Goal: Task Accomplishment & Management: Complete application form

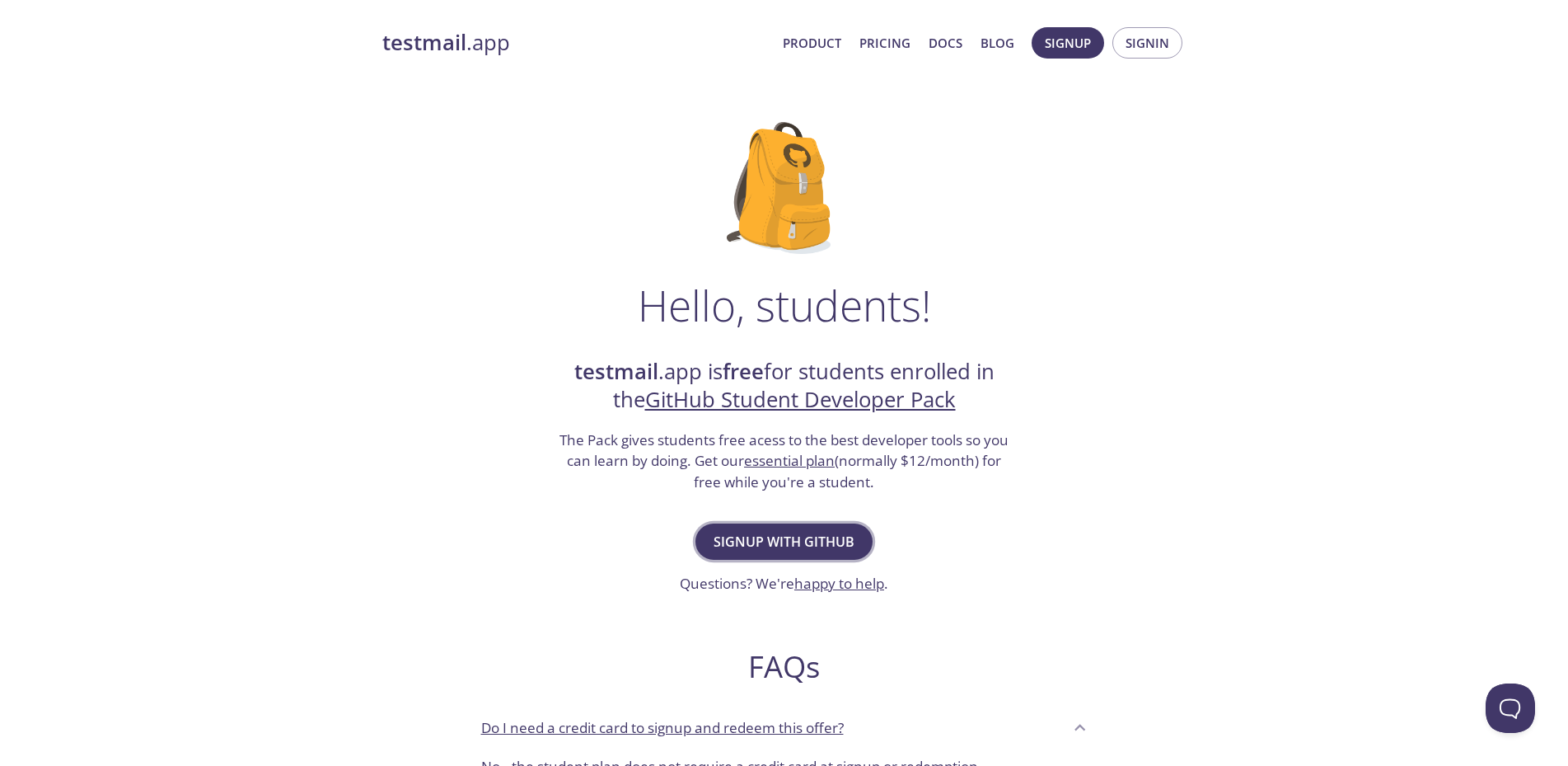
click at [785, 545] on span "Signup with GitHub" at bounding box center [784, 541] width 141 height 23
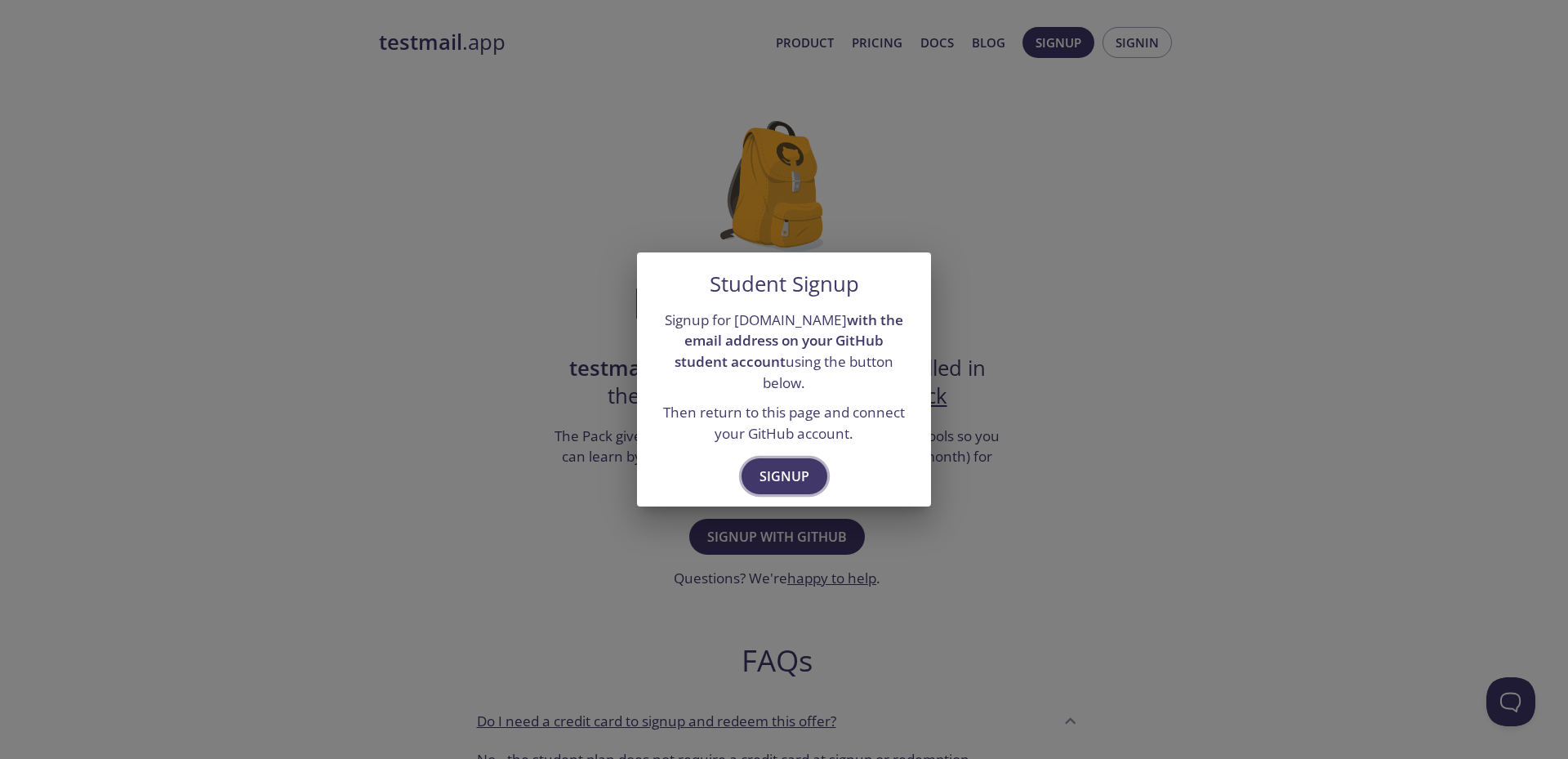
click at [767, 465] on span "Signup" at bounding box center [784, 476] width 50 height 23
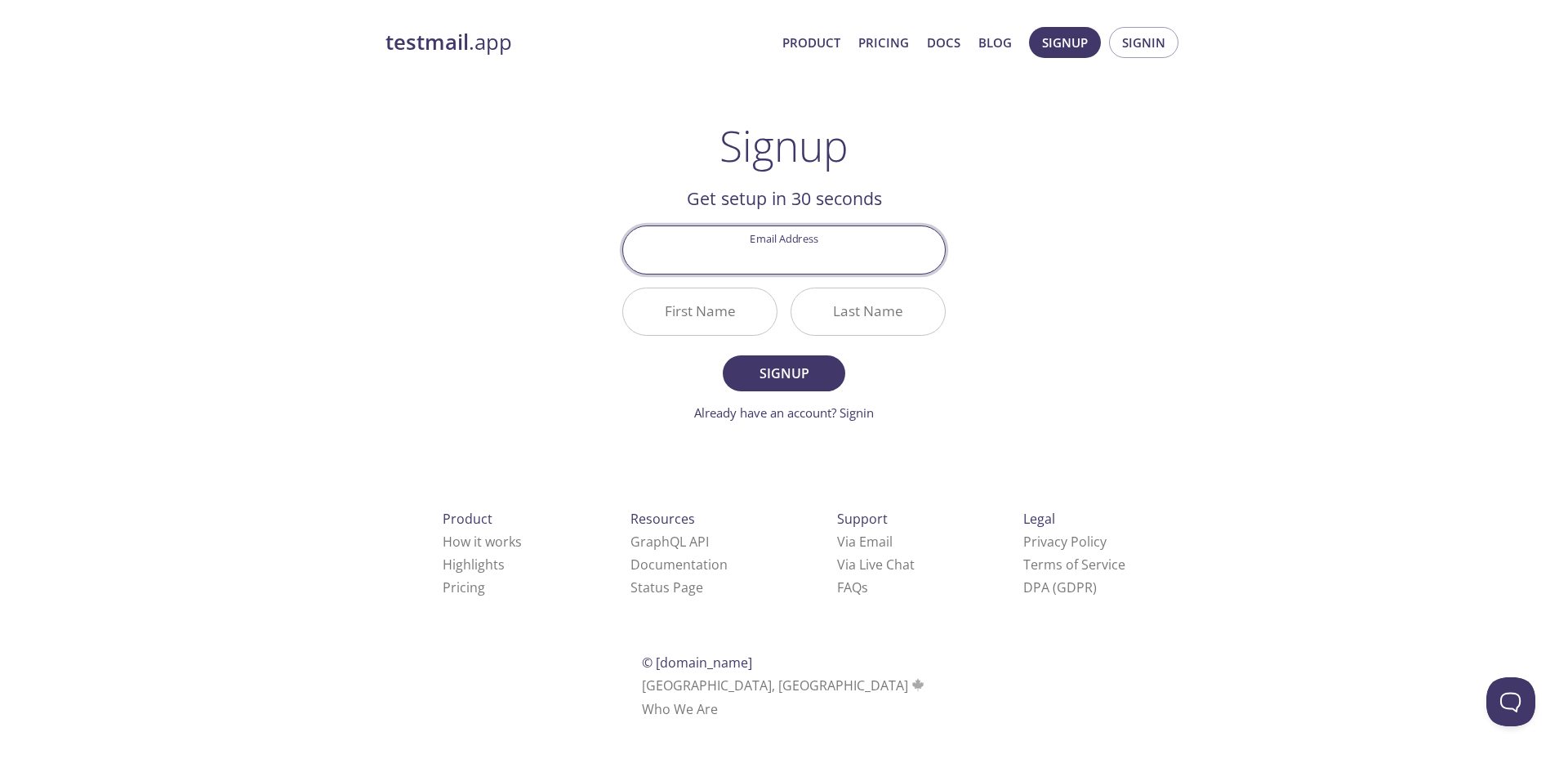
click at [800, 265] on input "Email Address" at bounding box center [784, 249] width 322 height 46
paste input "[EMAIL_ADDRESS][DOMAIN_NAME]"
type input "[EMAIL_ADDRESS][DOMAIN_NAME]"
click at [710, 300] on input "First Name" at bounding box center [700, 311] width 154 height 46
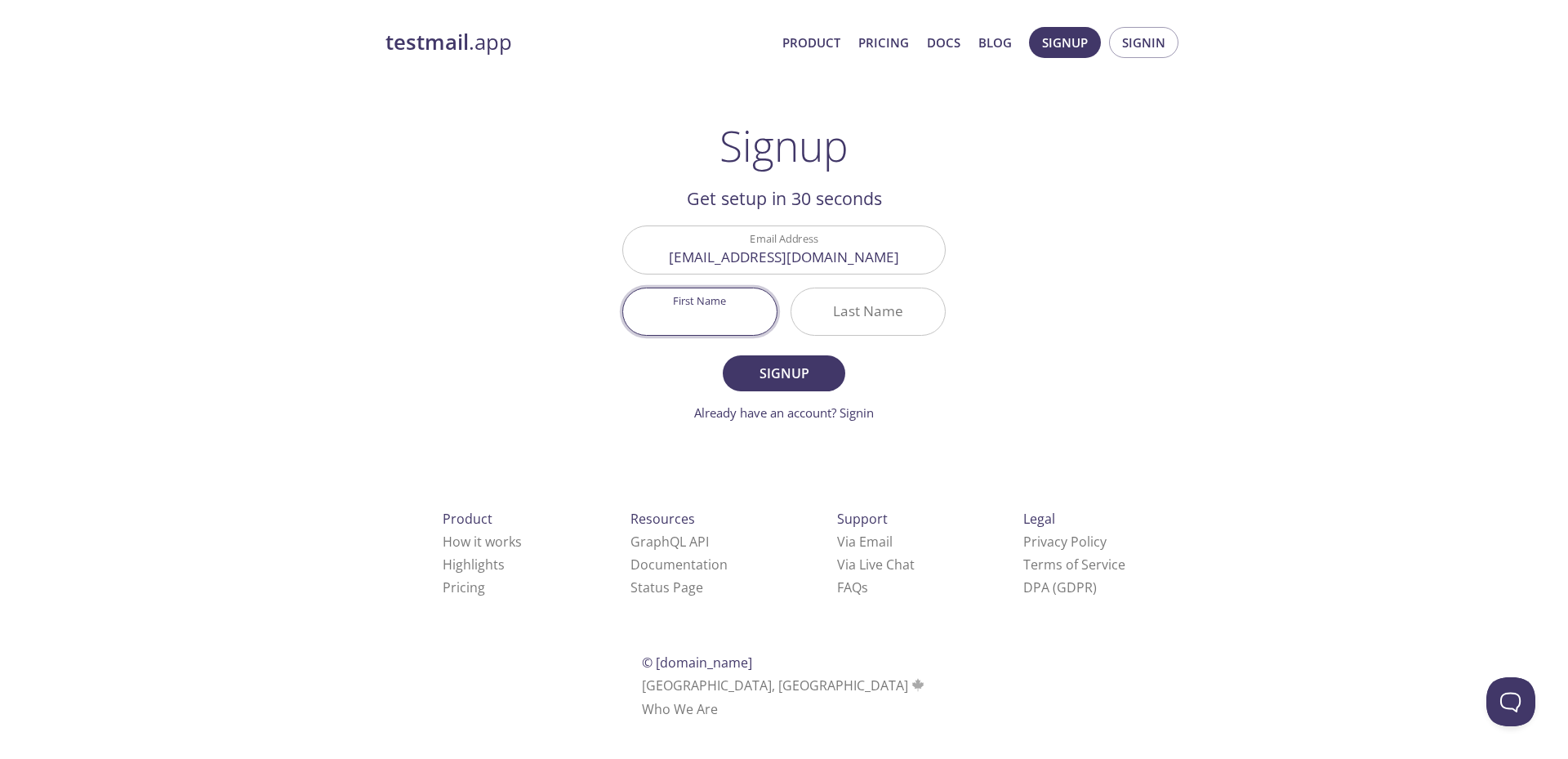
paste input "Cantika Suciana Agustin"
click at [726, 314] on input "Cantika Suciana Agustin" at bounding box center [700, 311] width 154 height 46
type input "Cantika Suciana"
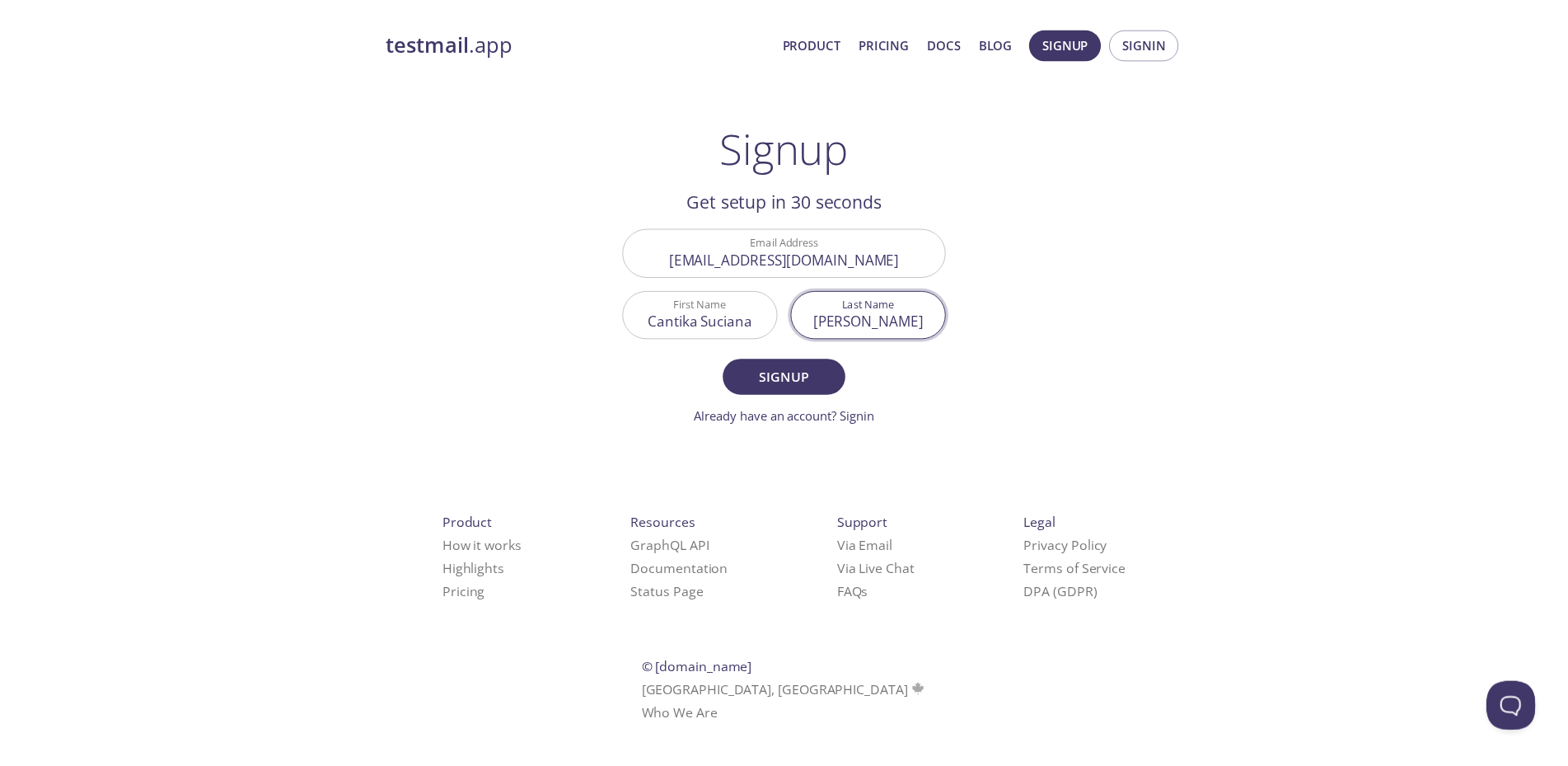
scroll to position [0, 0]
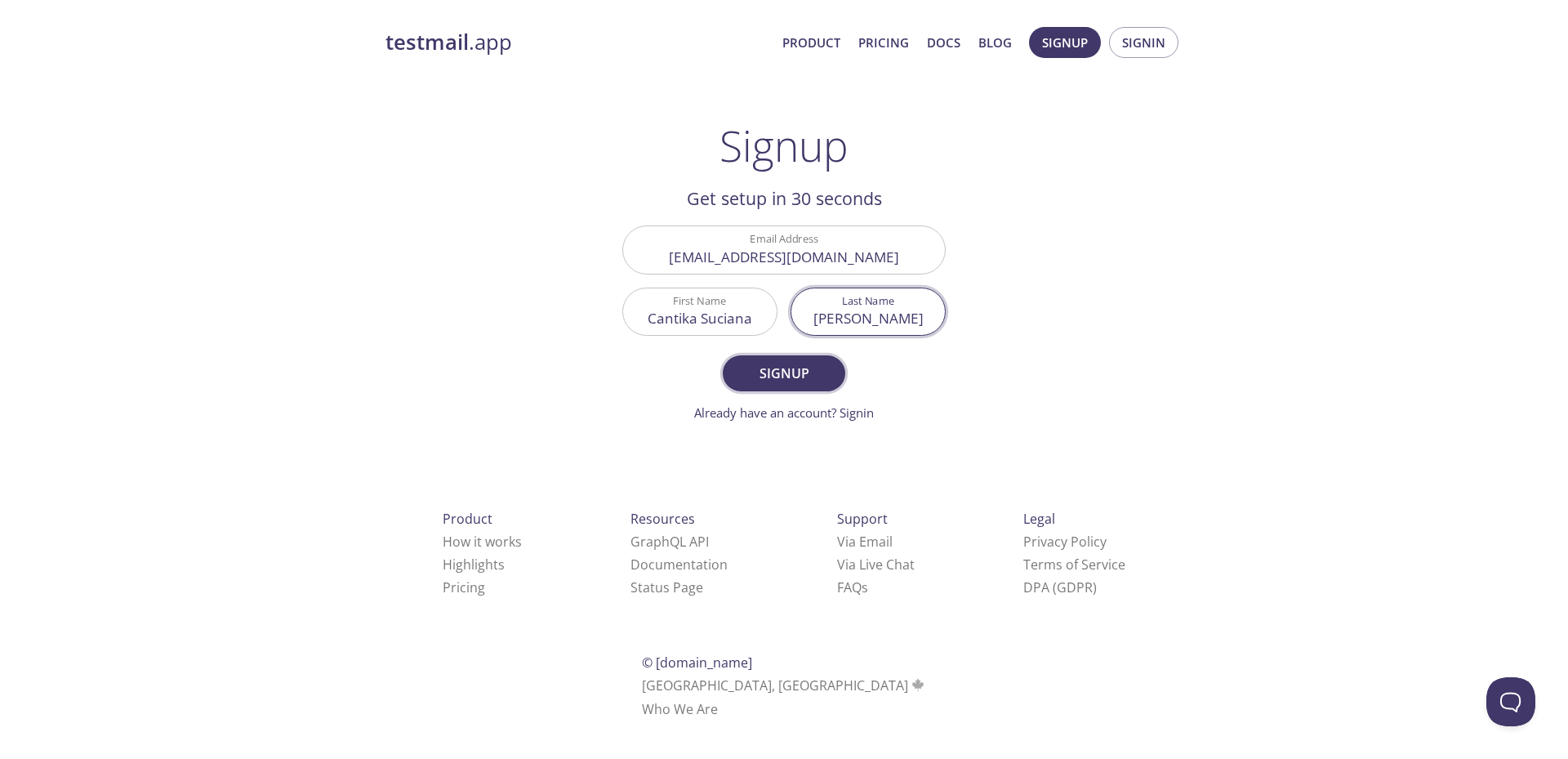
type input "[PERSON_NAME]"
click at [779, 377] on span "Signup" at bounding box center [783, 373] width 86 height 23
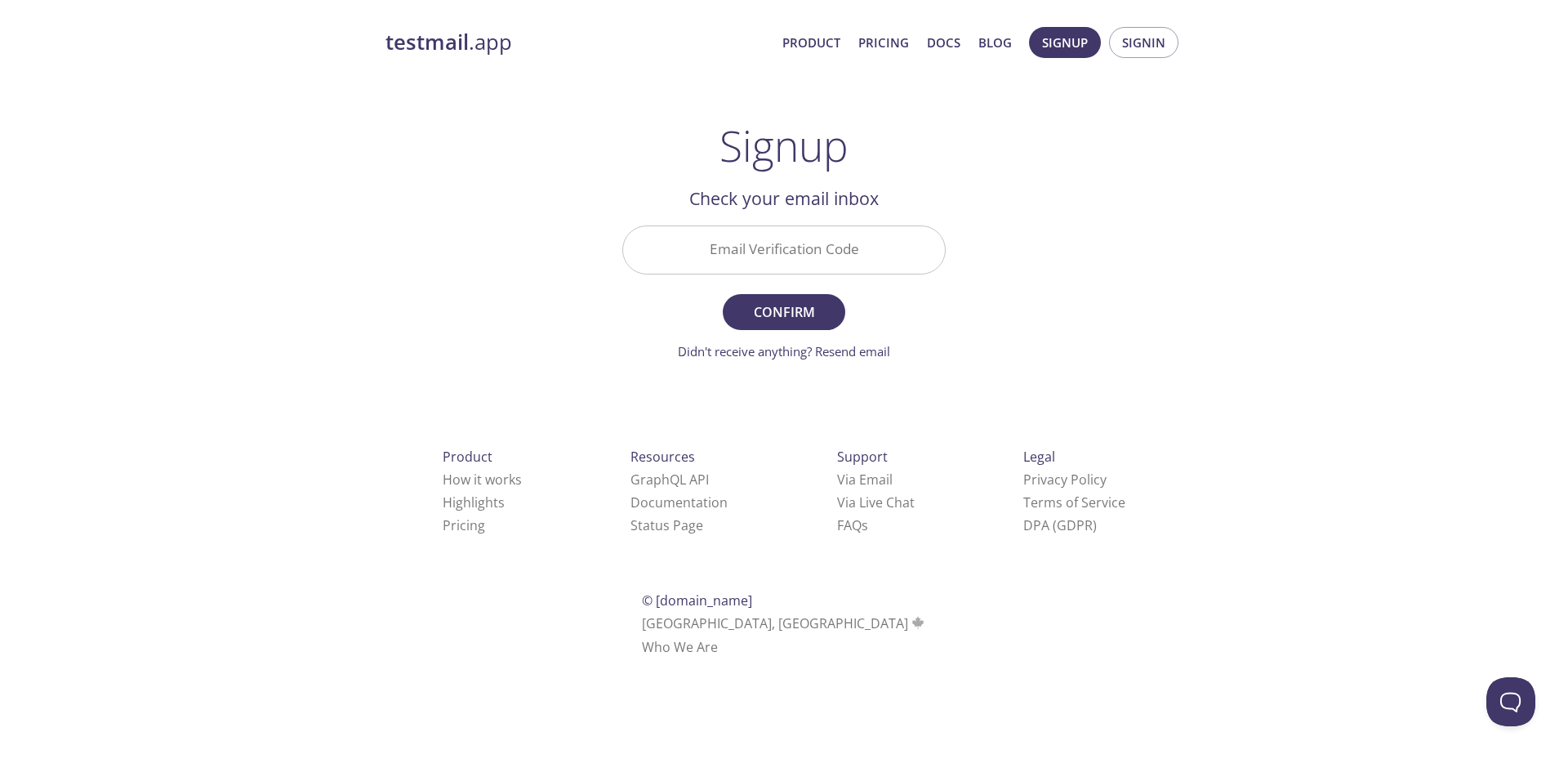
click at [881, 245] on input "Email Verification Code" at bounding box center [784, 249] width 322 height 46
paste input "JFV57YR"
type input "JFV57YR"
click at [815, 304] on span "Confirm" at bounding box center [783, 312] width 86 height 23
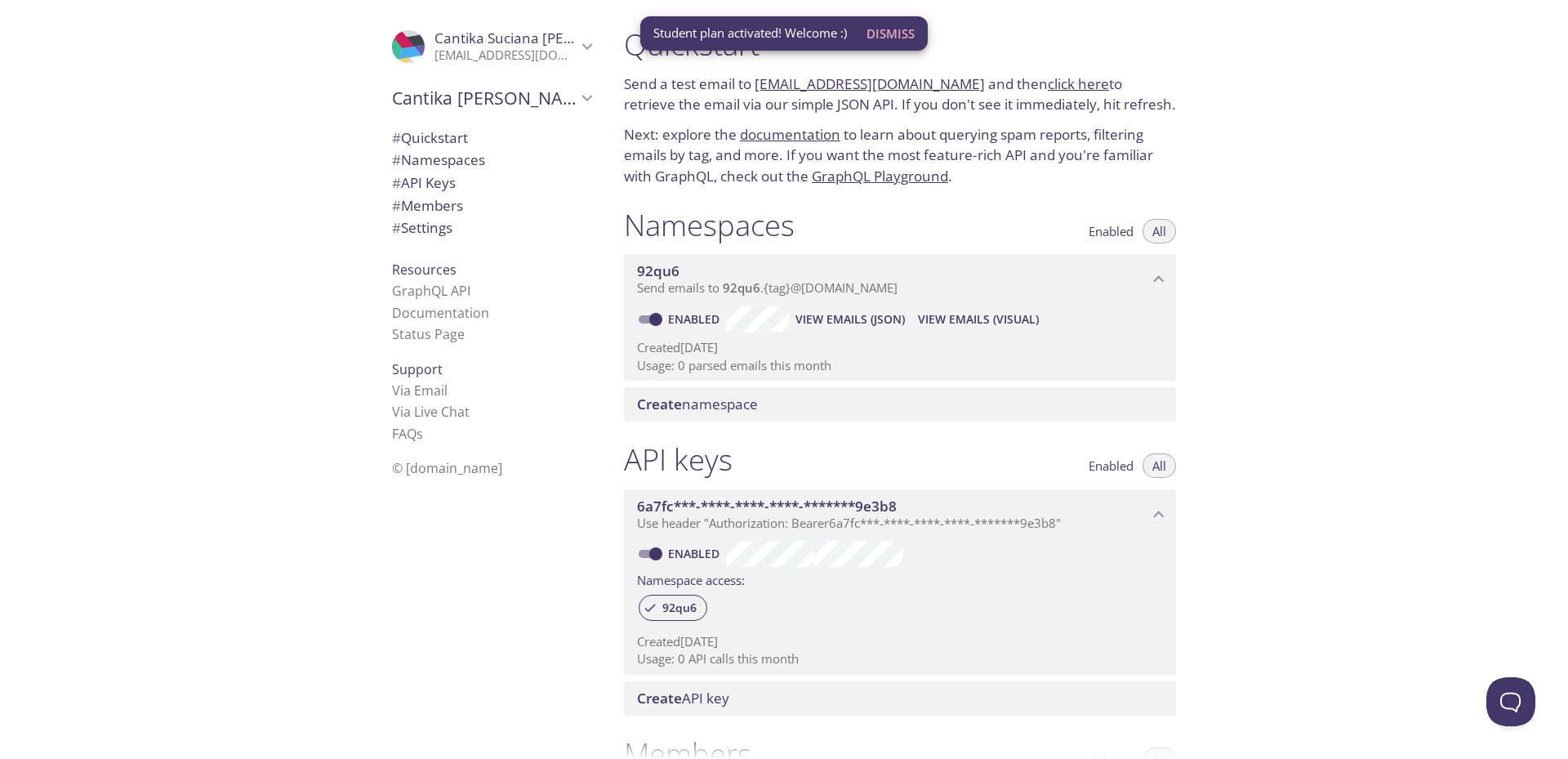
click at [900, 29] on span "Dismiss" at bounding box center [890, 33] width 48 height 21
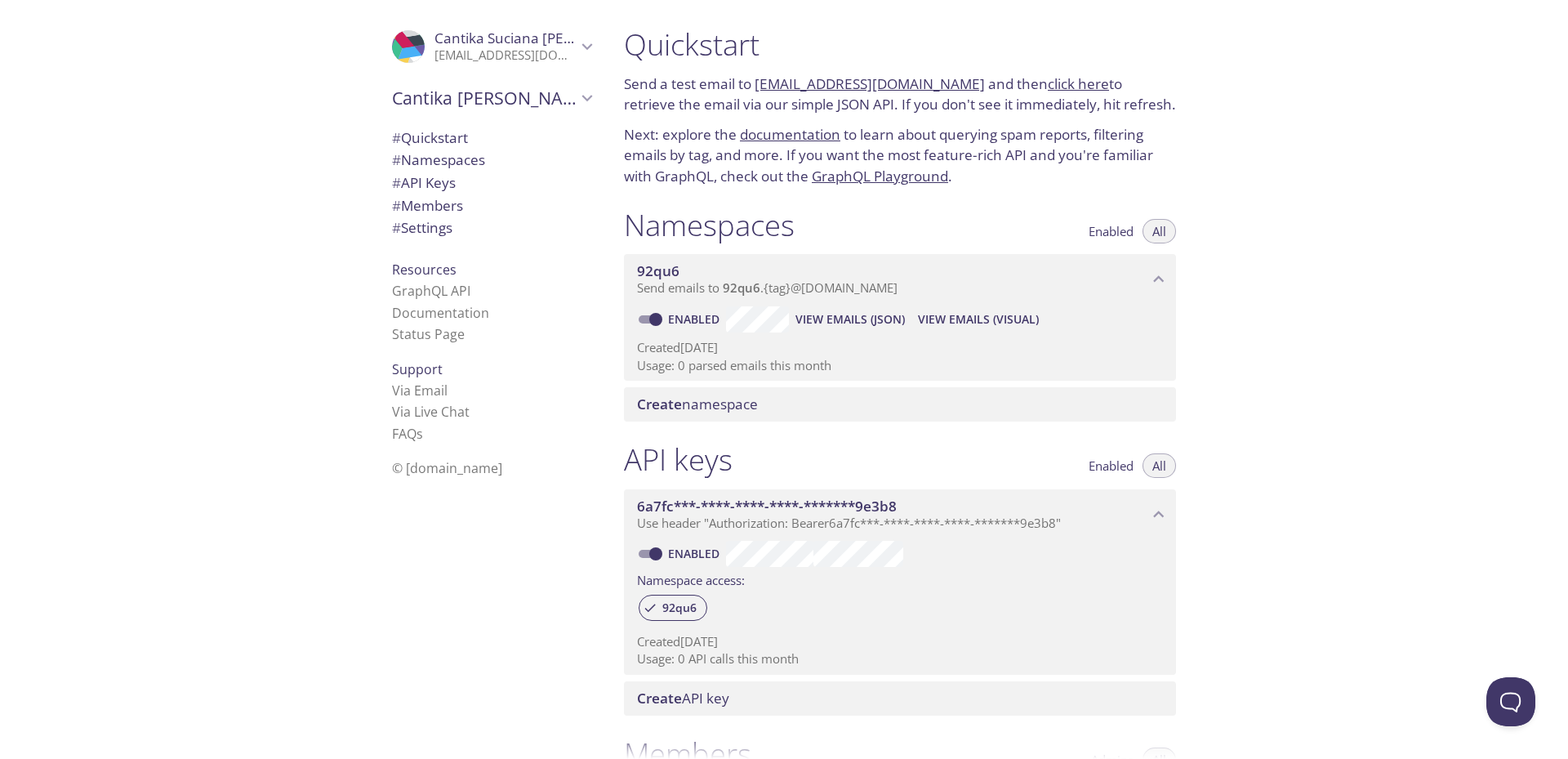
click at [578, 98] on icon "Cantika Suciana's team" at bounding box center [587, 98] width 21 height 21
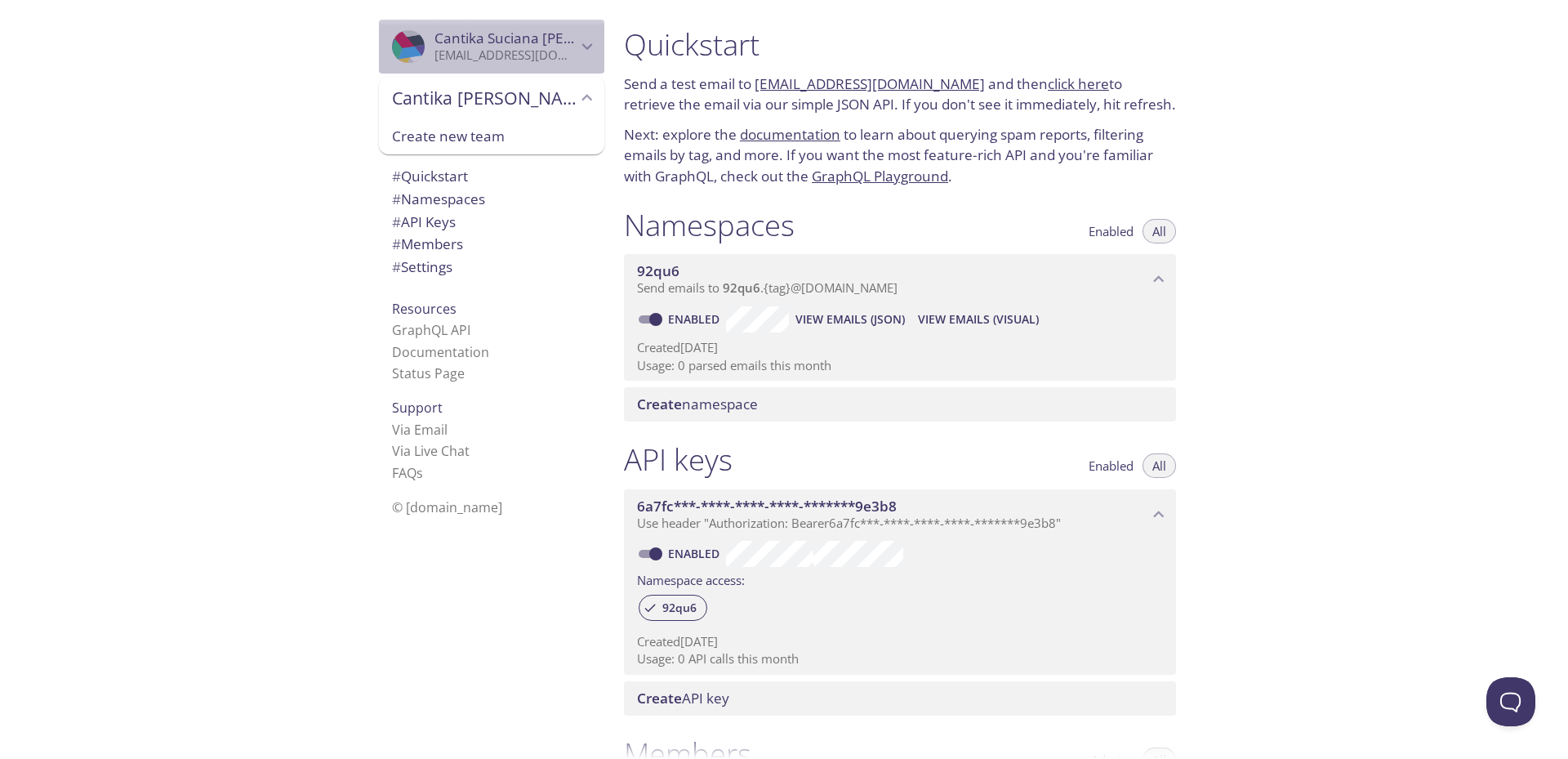
click at [576, 38] on icon "Cantika Suciana Agustin" at bounding box center [587, 46] width 21 height 21
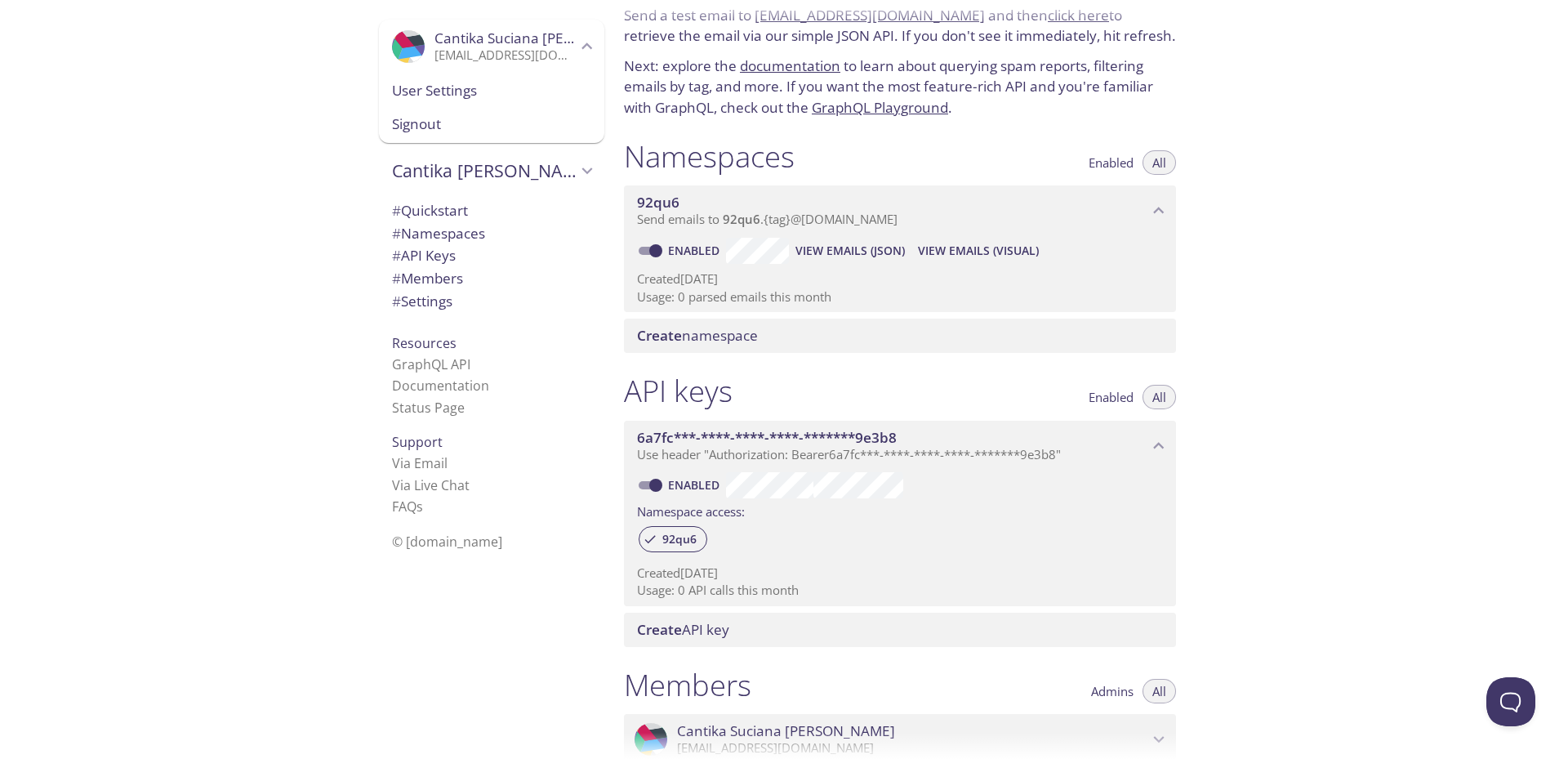
scroll to position [62, 0]
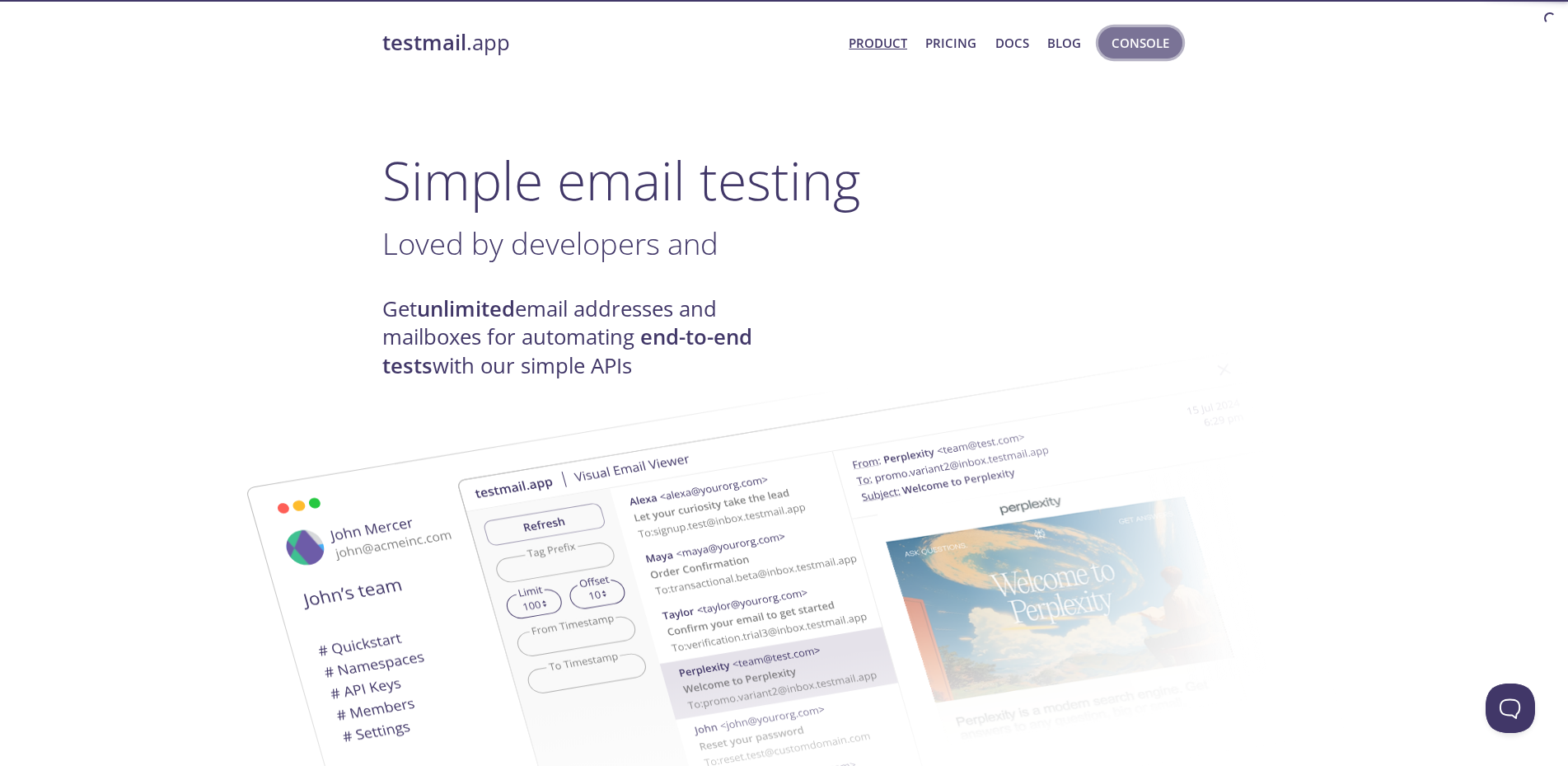
click at [1142, 43] on span "Console" at bounding box center [1140, 42] width 57 height 21
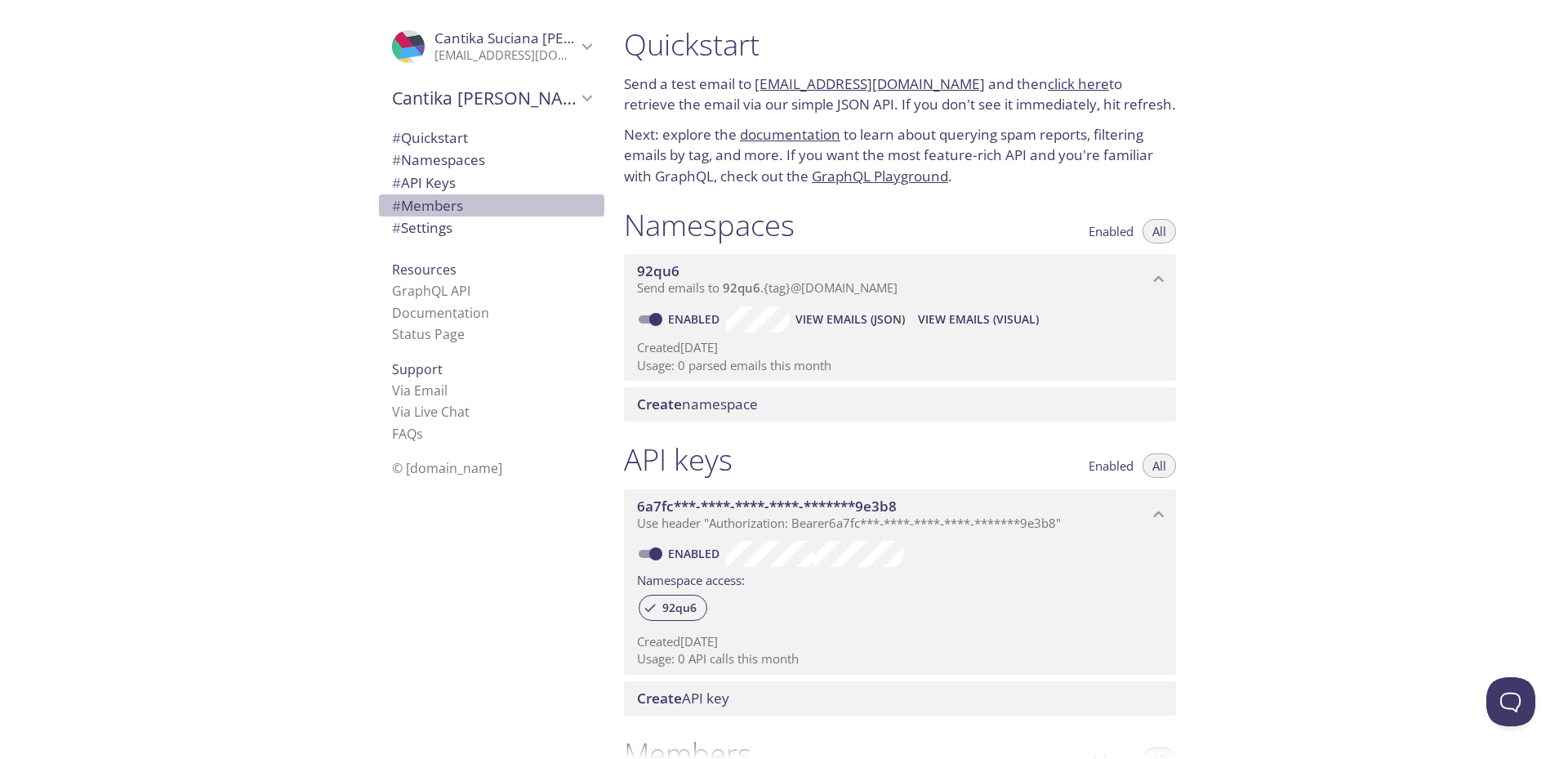
click at [405, 209] on span "# Members" at bounding box center [427, 205] width 71 height 19
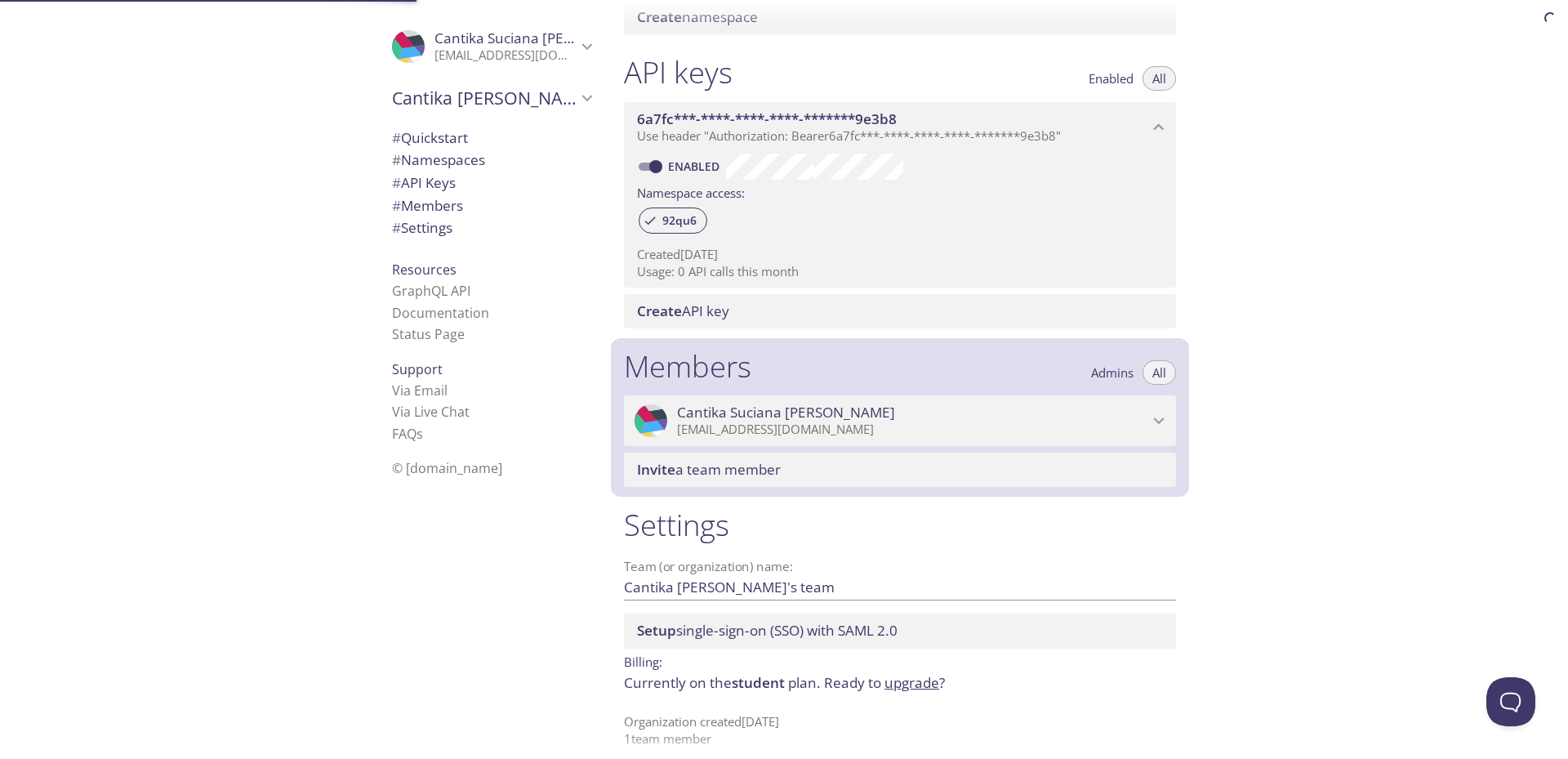
scroll to position [389, 0]
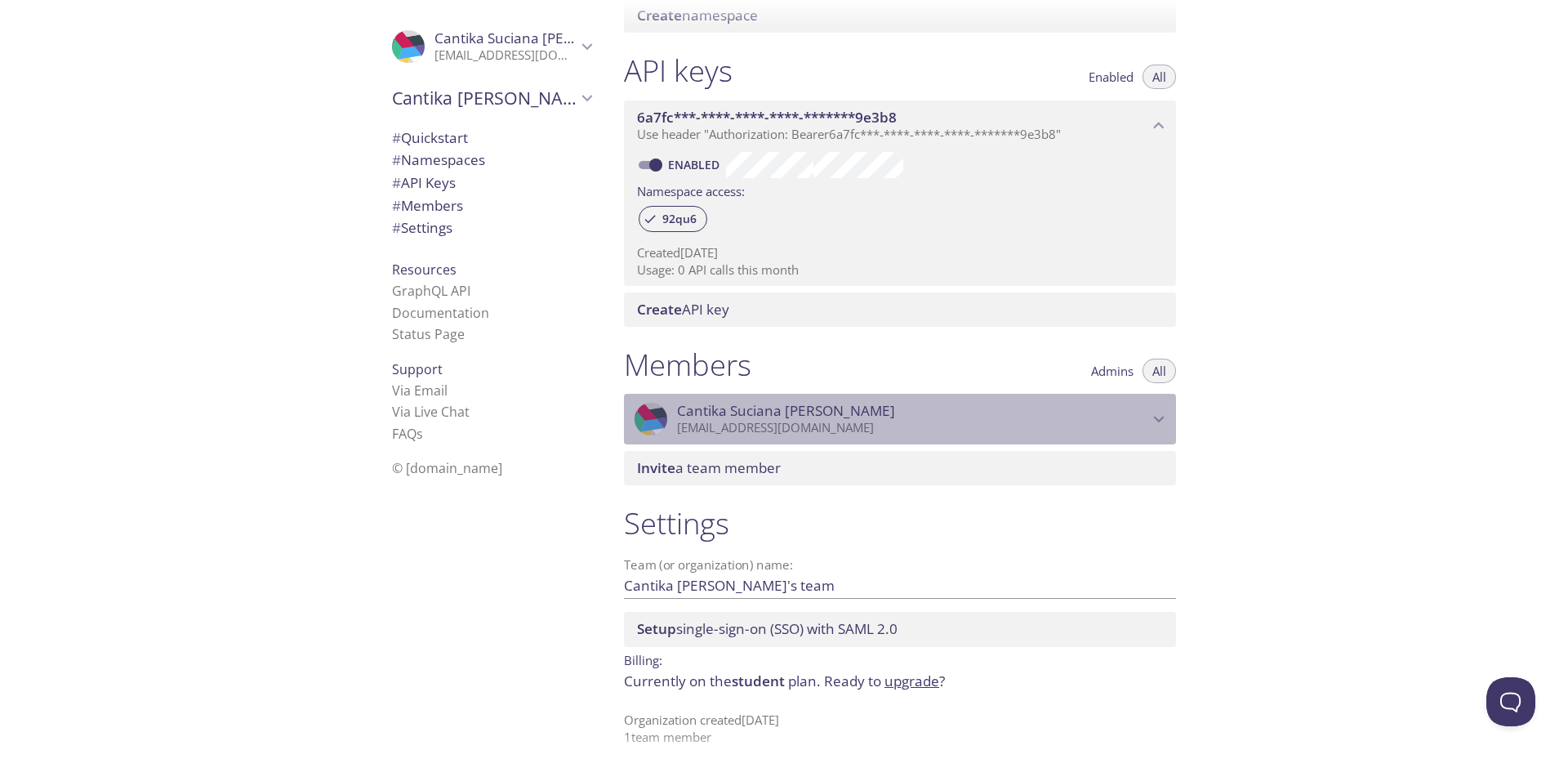
click at [1078, 420] on p "[EMAIL_ADDRESS][DOMAIN_NAME]" at bounding box center [912, 428] width 471 height 17
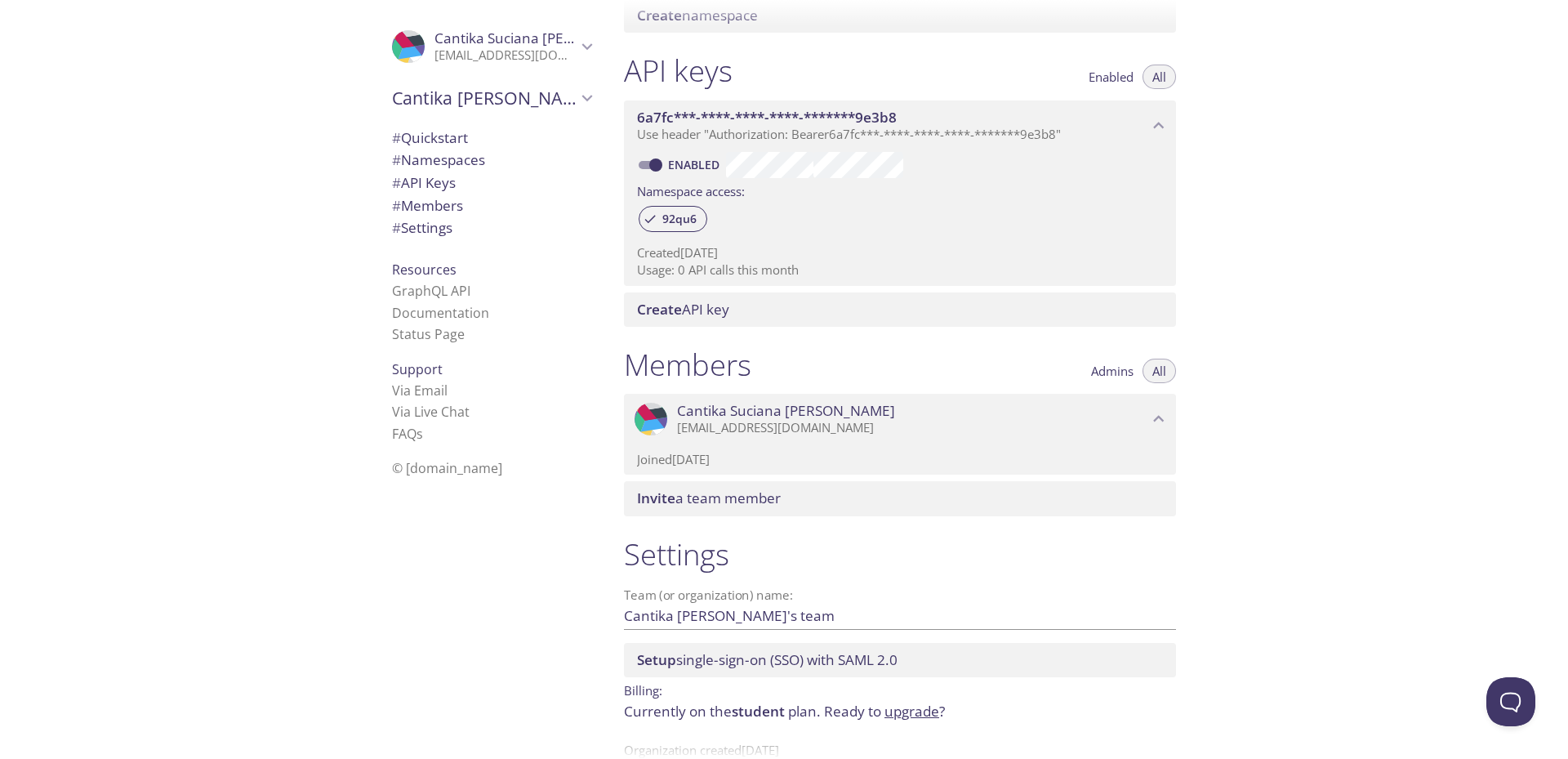
click at [753, 493] on span "Invite a team member" at bounding box center [709, 498] width 144 height 19
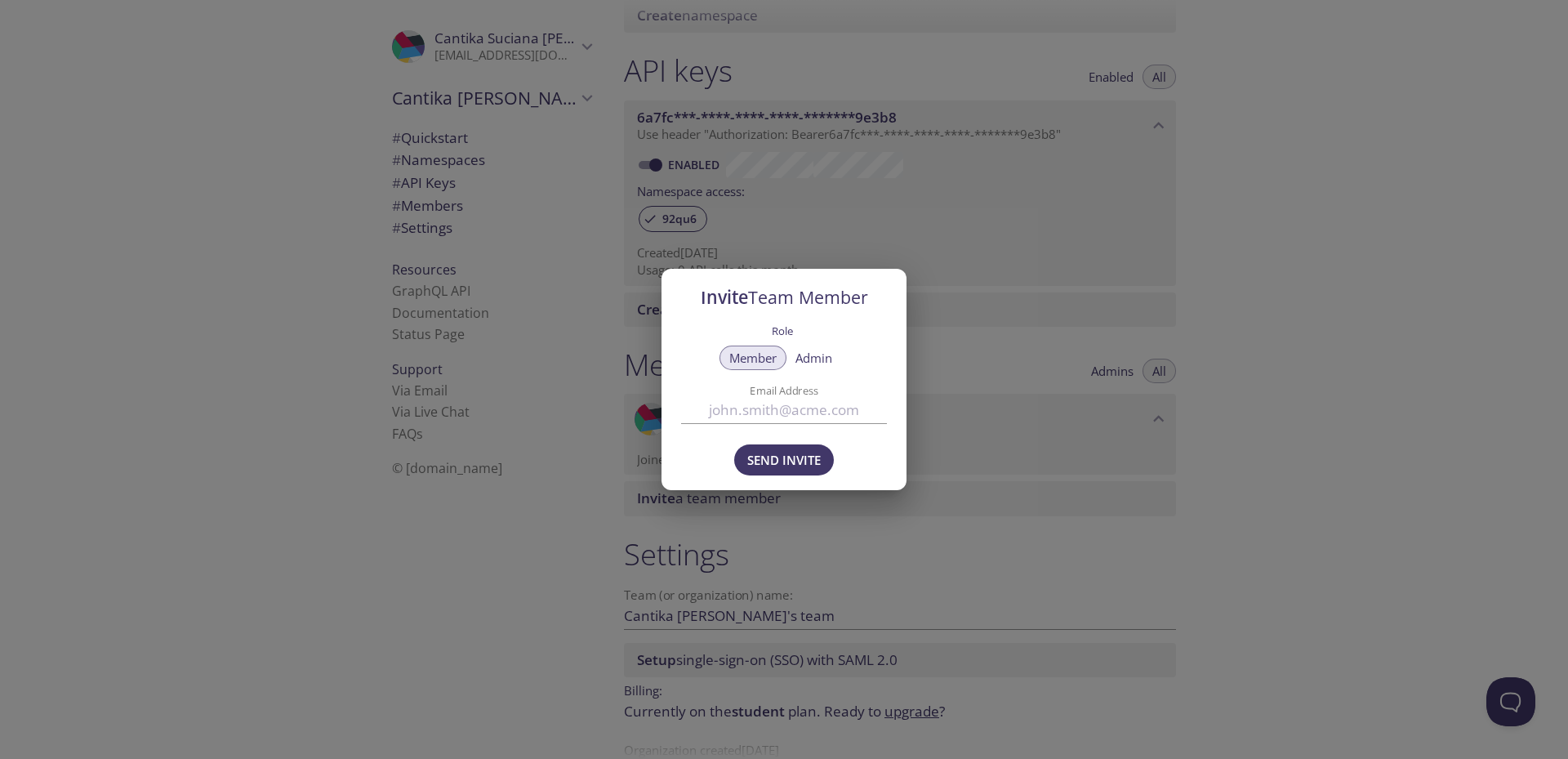
click at [774, 417] on input "Email Address" at bounding box center [784, 411] width 206 height 27
click at [957, 459] on div "Invite Team Member Role Member Admin Email Address Send Invite" at bounding box center [784, 379] width 1568 height 759
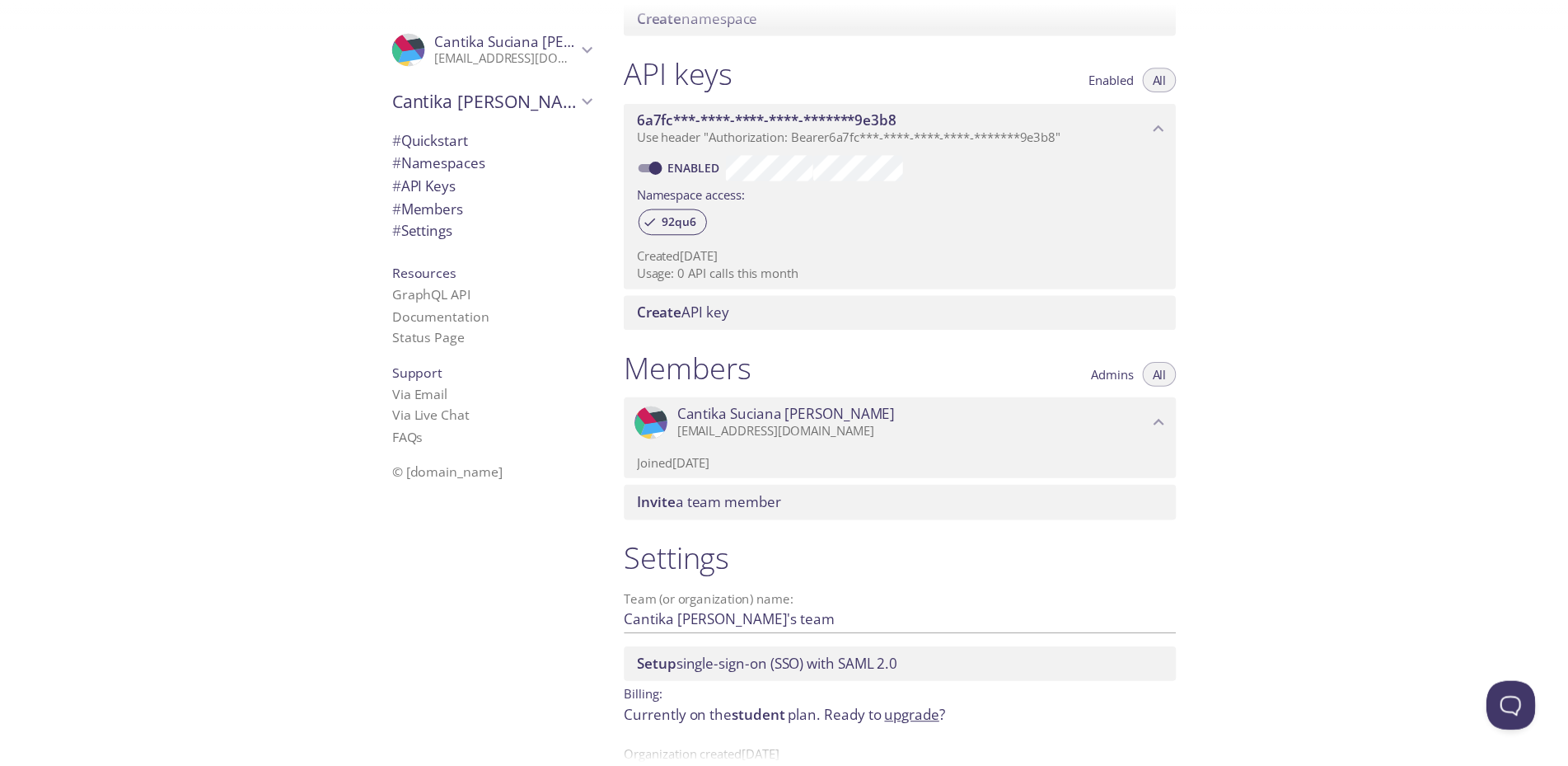
scroll to position [423, 0]
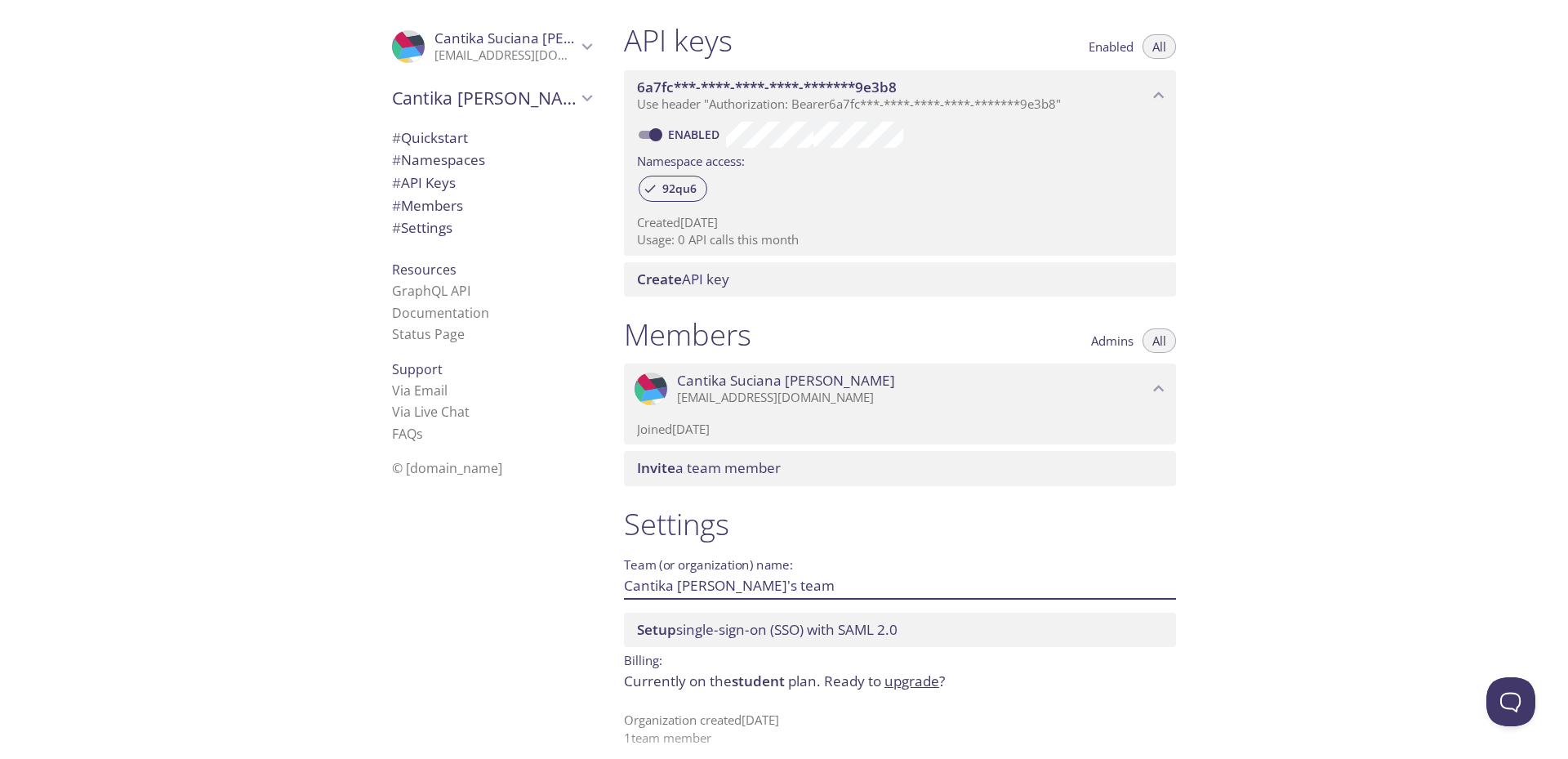
click at [817, 582] on input "Cantika [PERSON_NAME]'s team" at bounding box center [874, 585] width 499 height 27
click at [811, 621] on span "Setup single-sign-on (SSO) with SAML 2.0" at bounding box center [767, 630] width 260 height 19
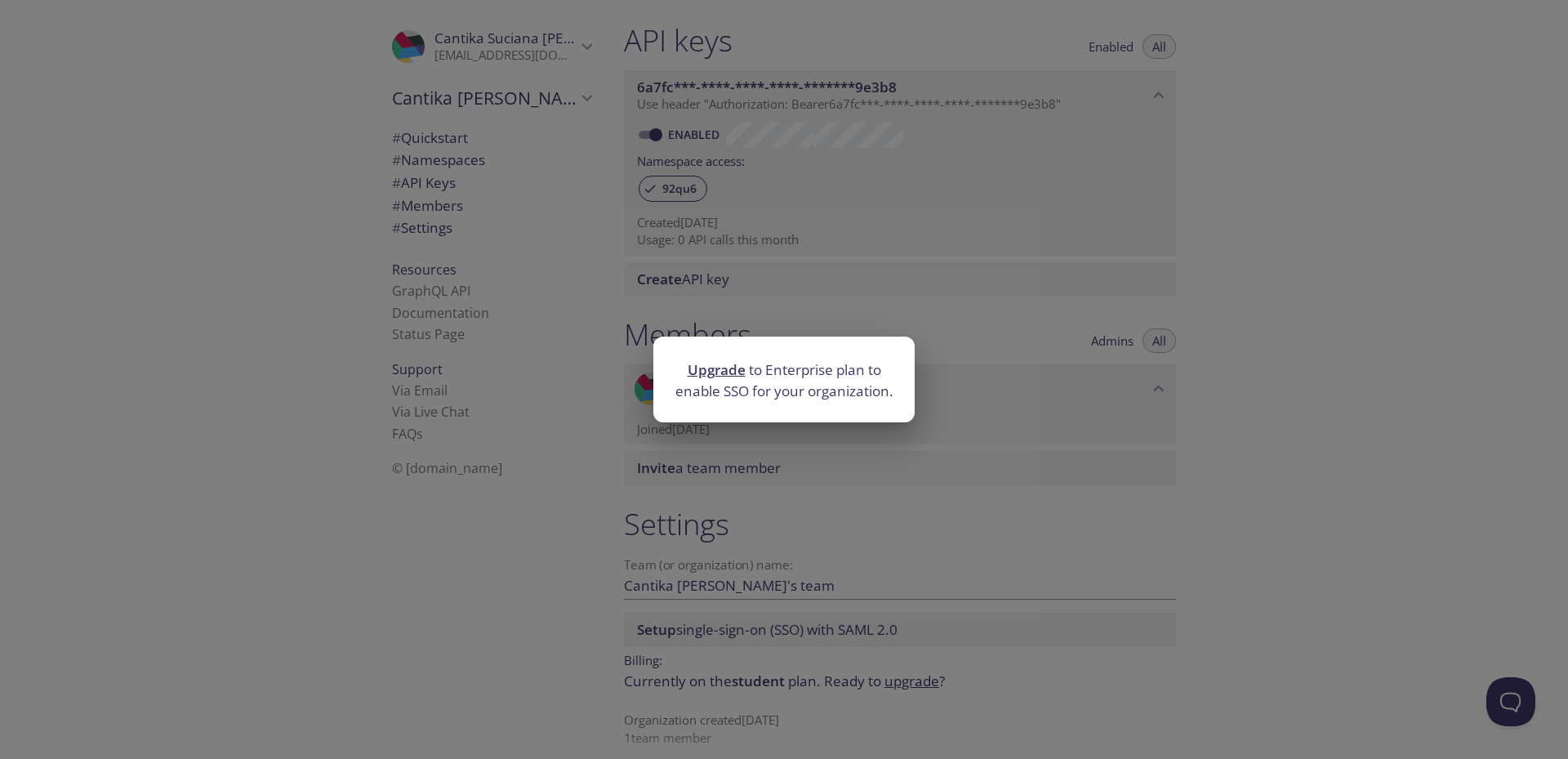
click at [825, 458] on div "Upgrade to Enterprise plan to enable SSO for your organization." at bounding box center [784, 379] width 1568 height 759
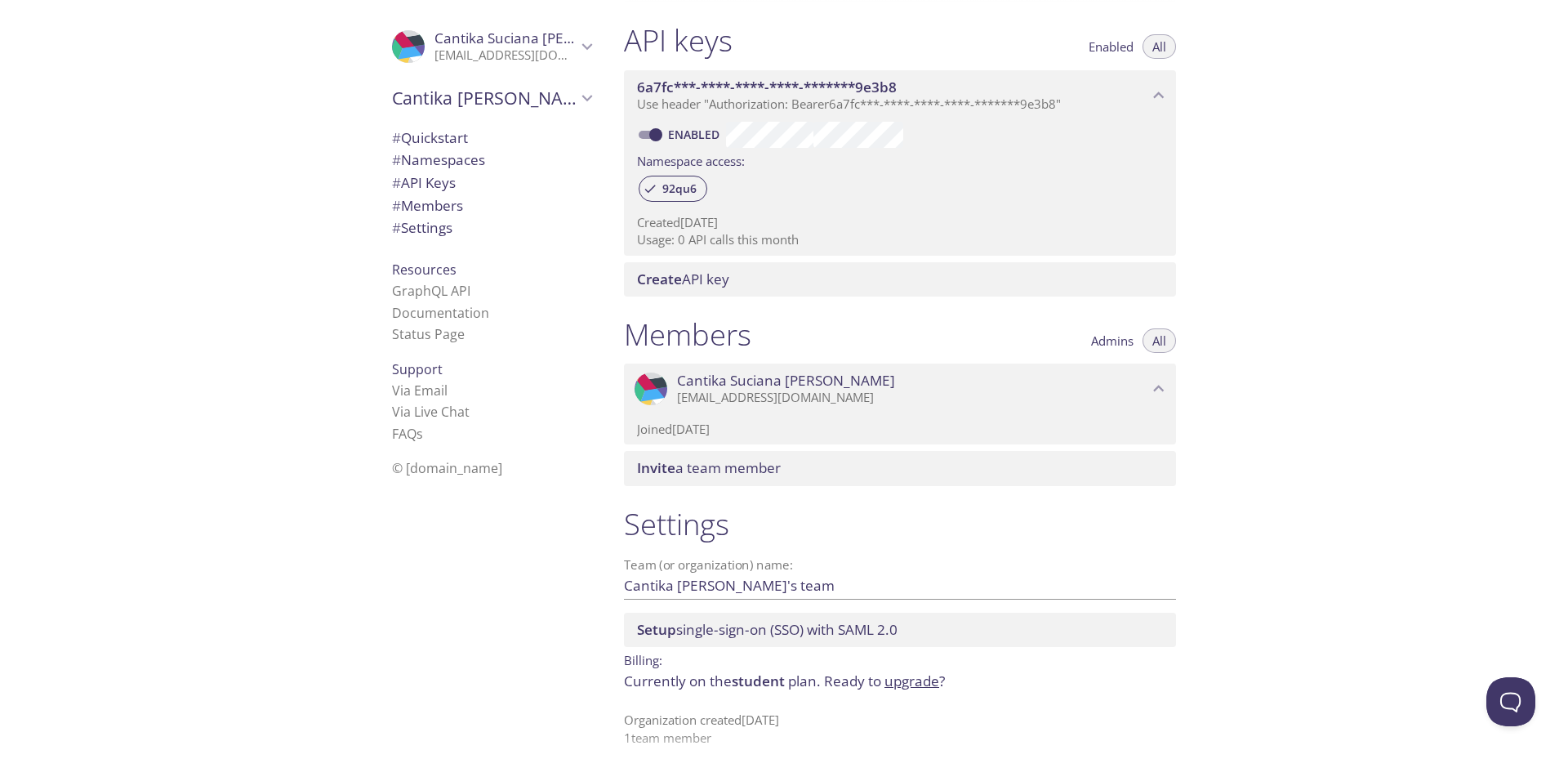
click at [900, 676] on link "upgrade" at bounding box center [911, 681] width 55 height 19
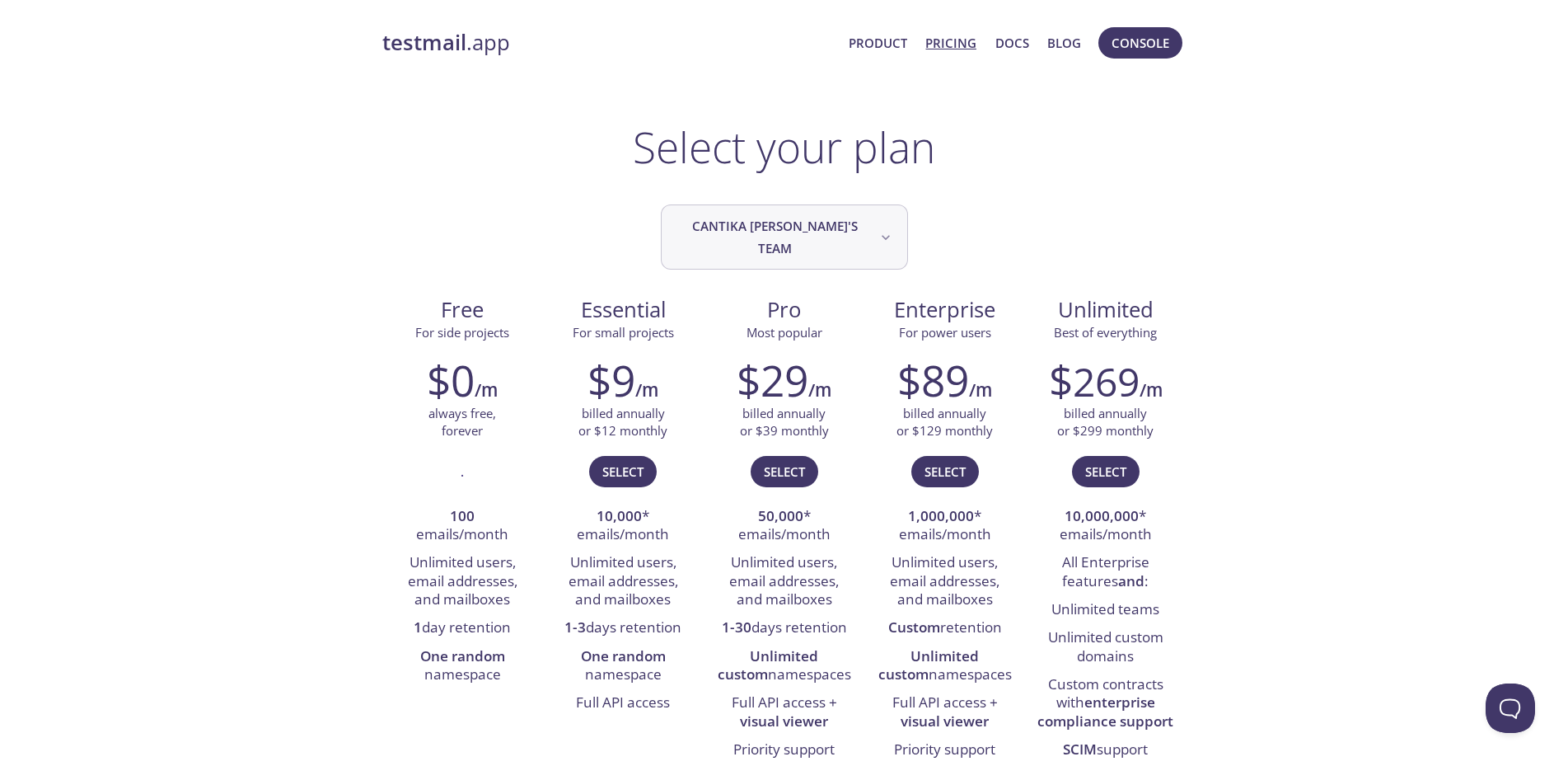
click at [754, 225] on span "Cantika [PERSON_NAME]'s team" at bounding box center [786, 237] width 216 height 44
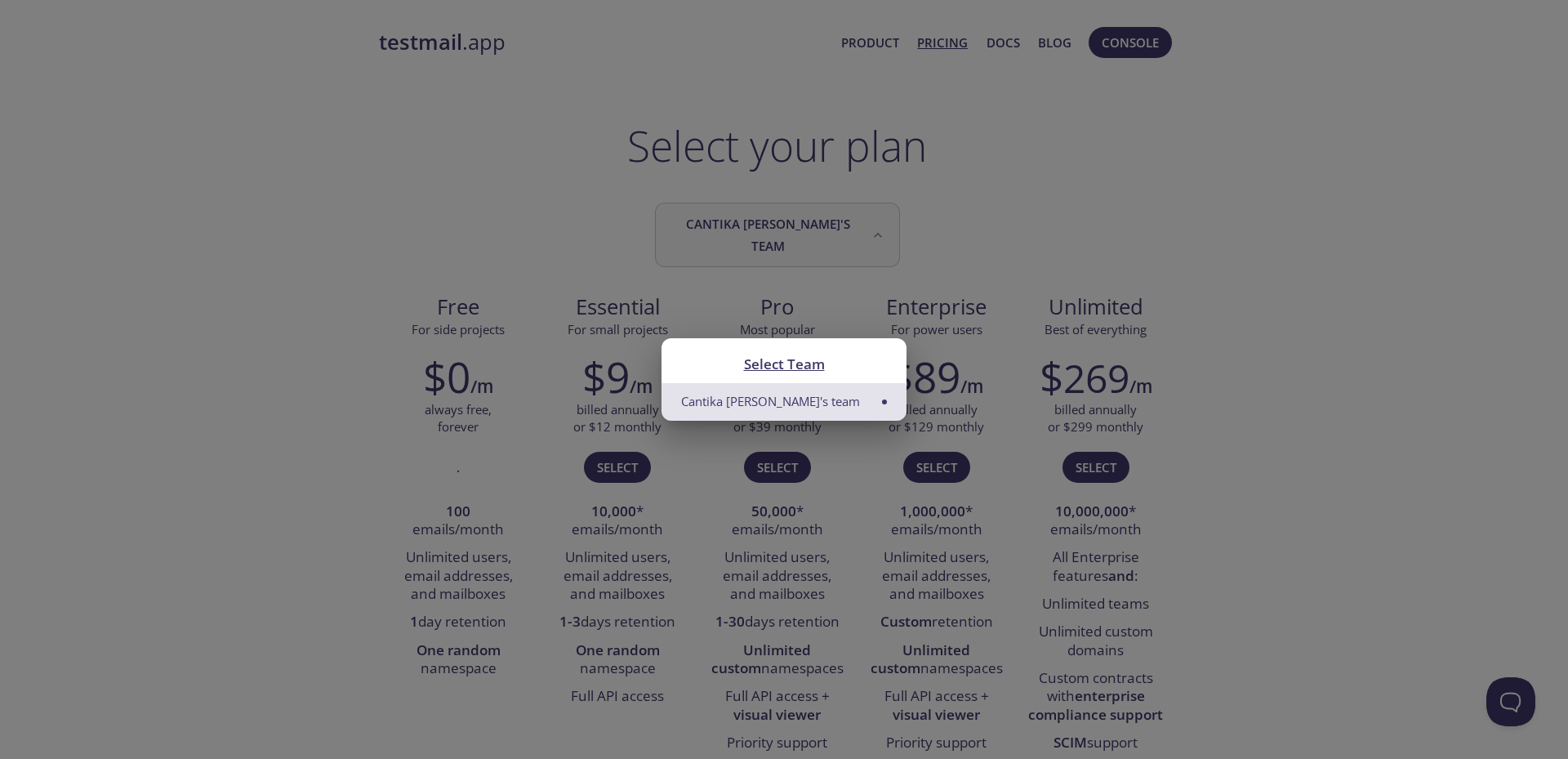
click at [747, 223] on div "Select Team Cantika Suciana's team" at bounding box center [784, 379] width 1568 height 759
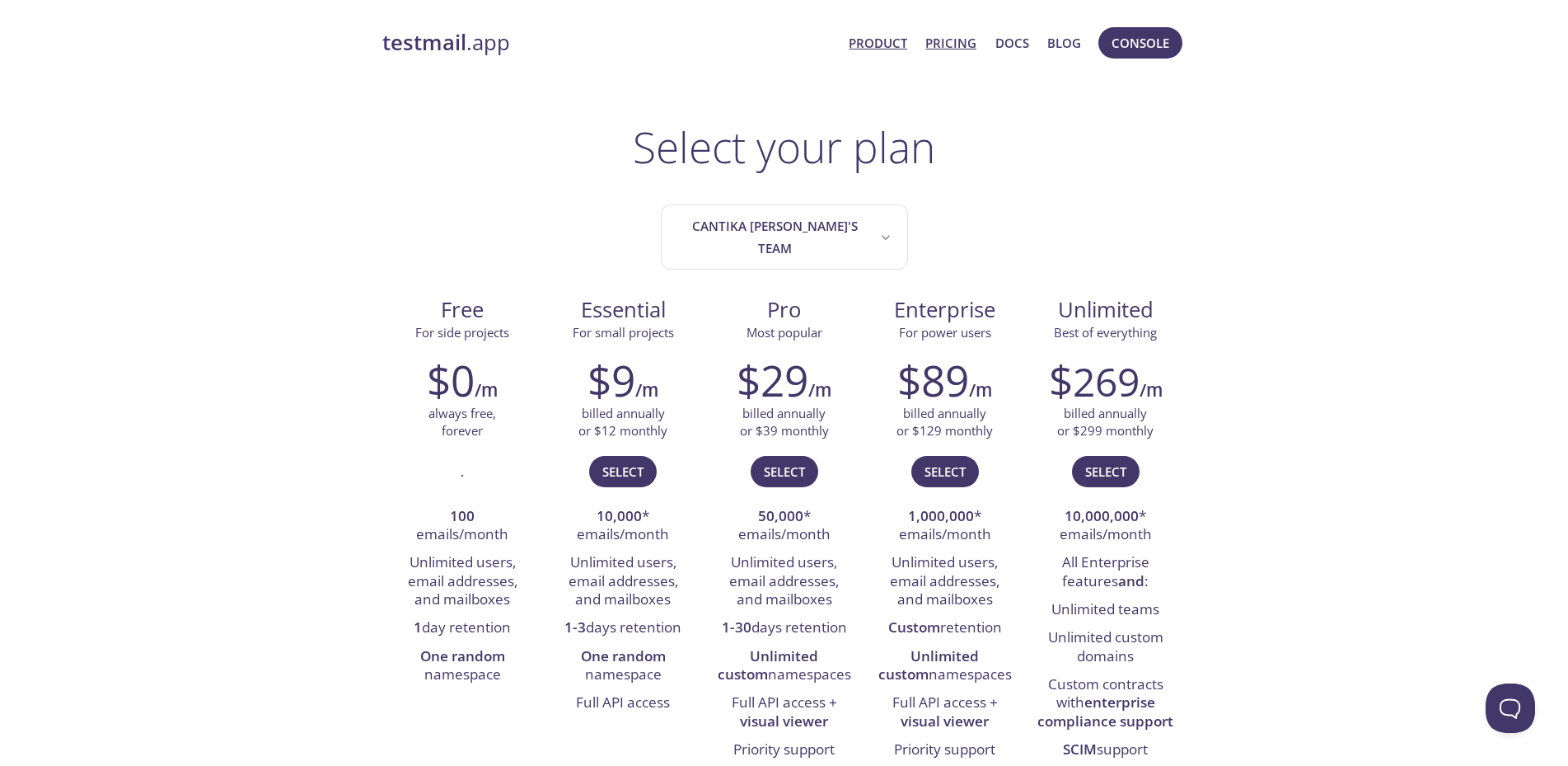
click at [882, 50] on link "Product" at bounding box center [877, 42] width 58 height 21
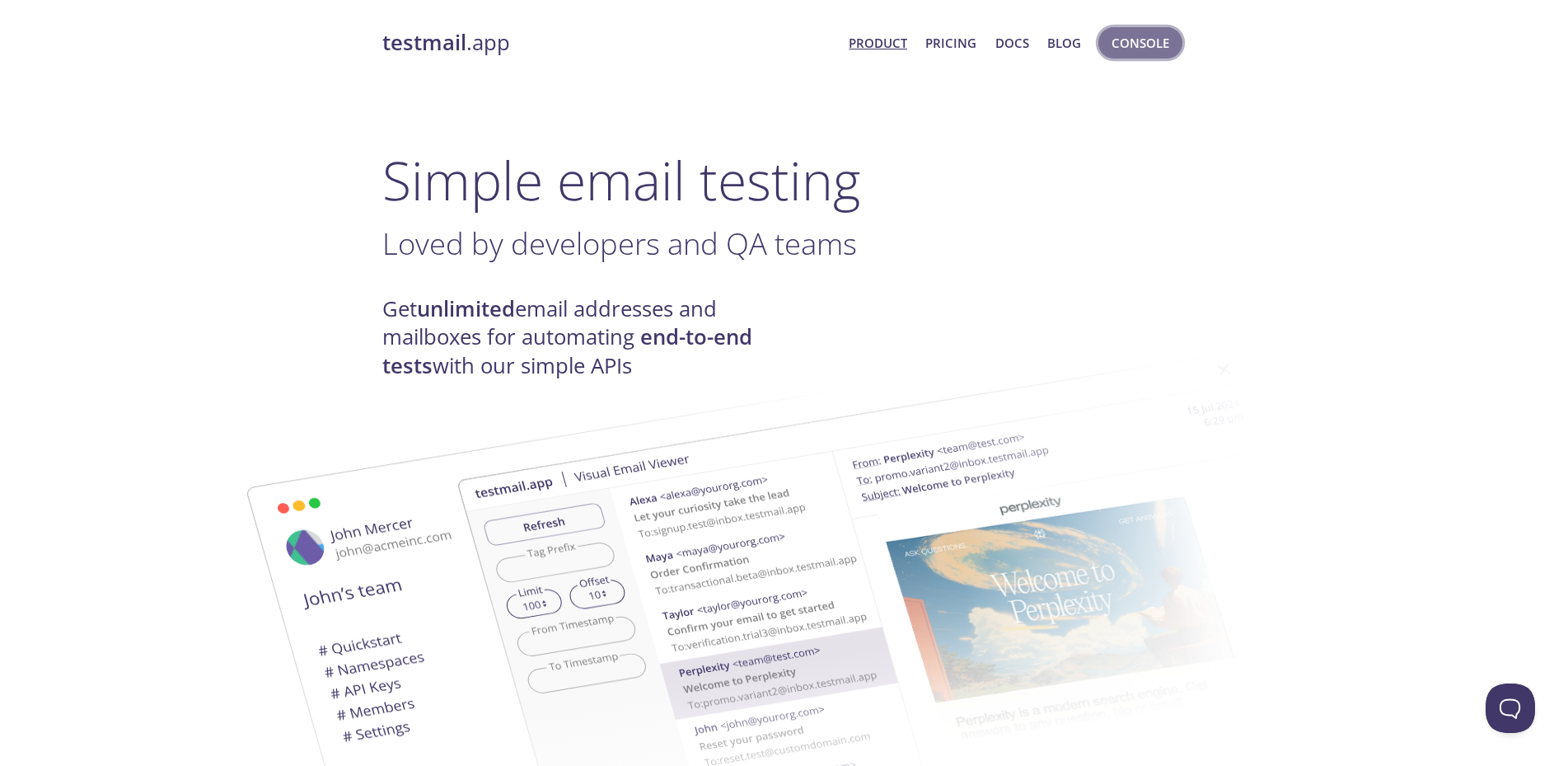
click at [1115, 48] on span "Console" at bounding box center [1140, 42] width 57 height 21
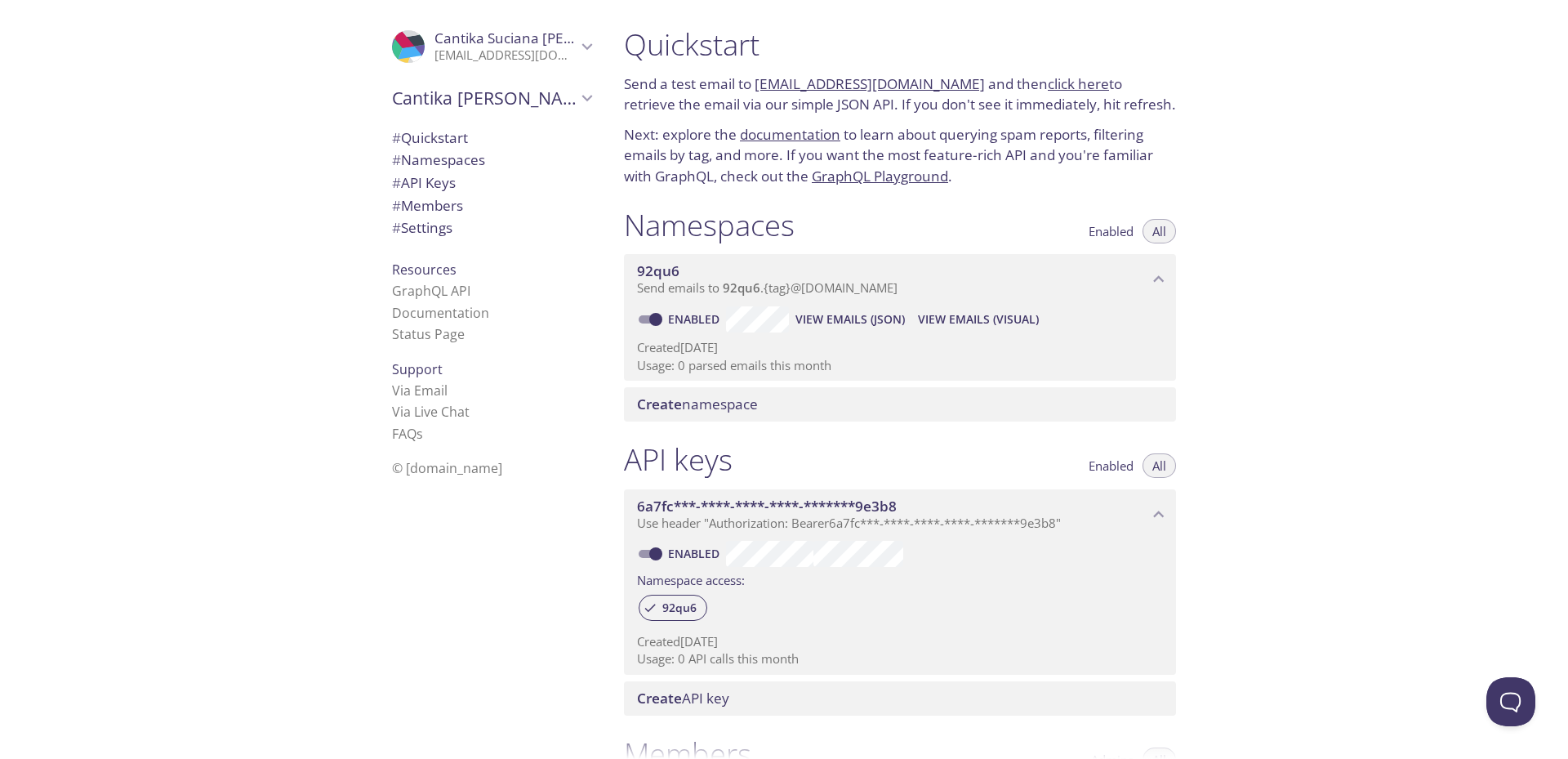
click at [1055, 79] on link "click here" at bounding box center [1078, 84] width 61 height 19
click at [414, 138] on span "# Quickstart" at bounding box center [430, 138] width 76 height 19
